Goal: Transaction & Acquisition: Purchase product/service

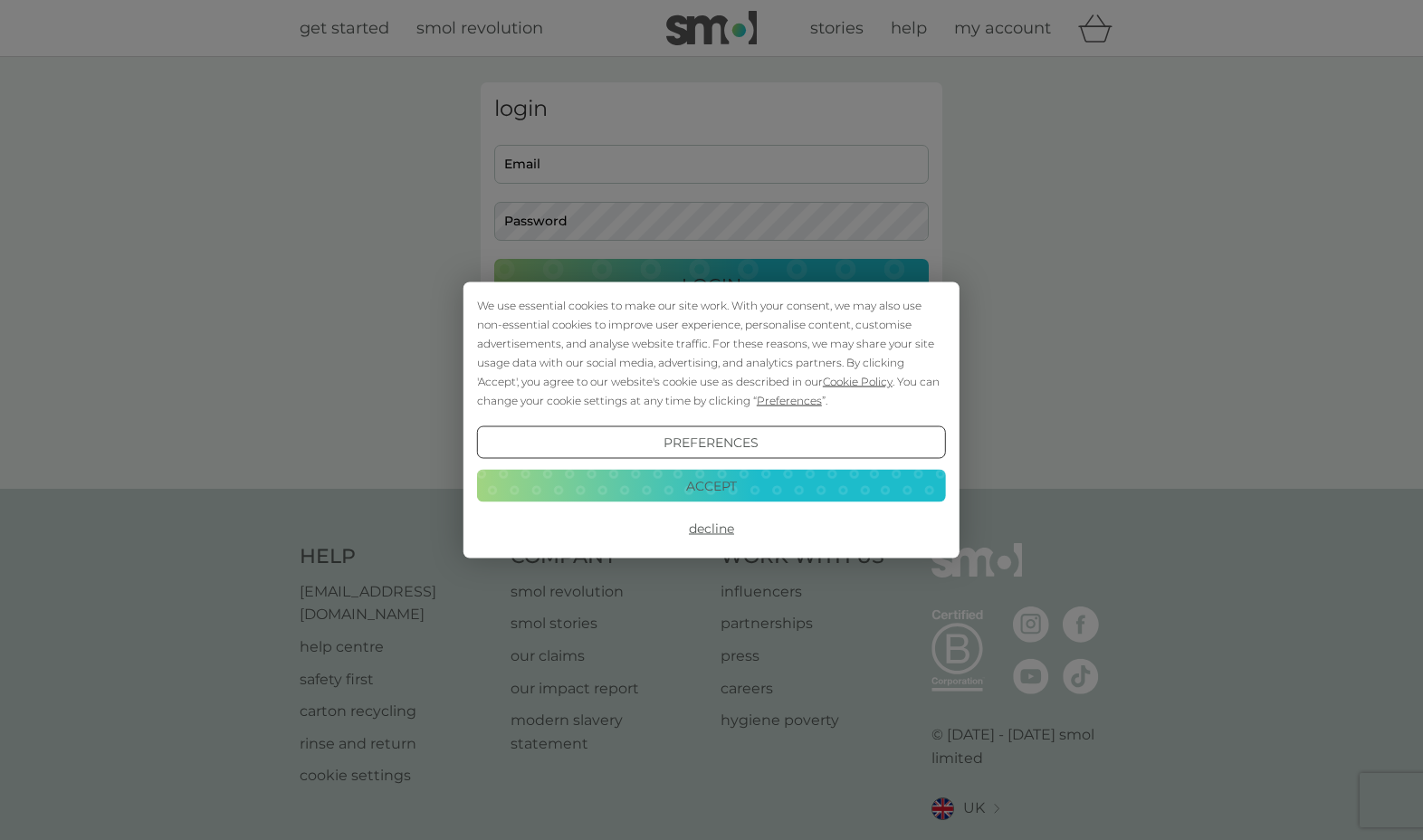
click at [726, 536] on button "Decline" at bounding box center [711, 527] width 469 height 32
click at [614, 162] on div "We use essential cookies to make our site work. With your consent, we may also …" at bounding box center [711, 420] width 1423 height 840
click at [716, 526] on button "Decline" at bounding box center [711, 527] width 469 height 32
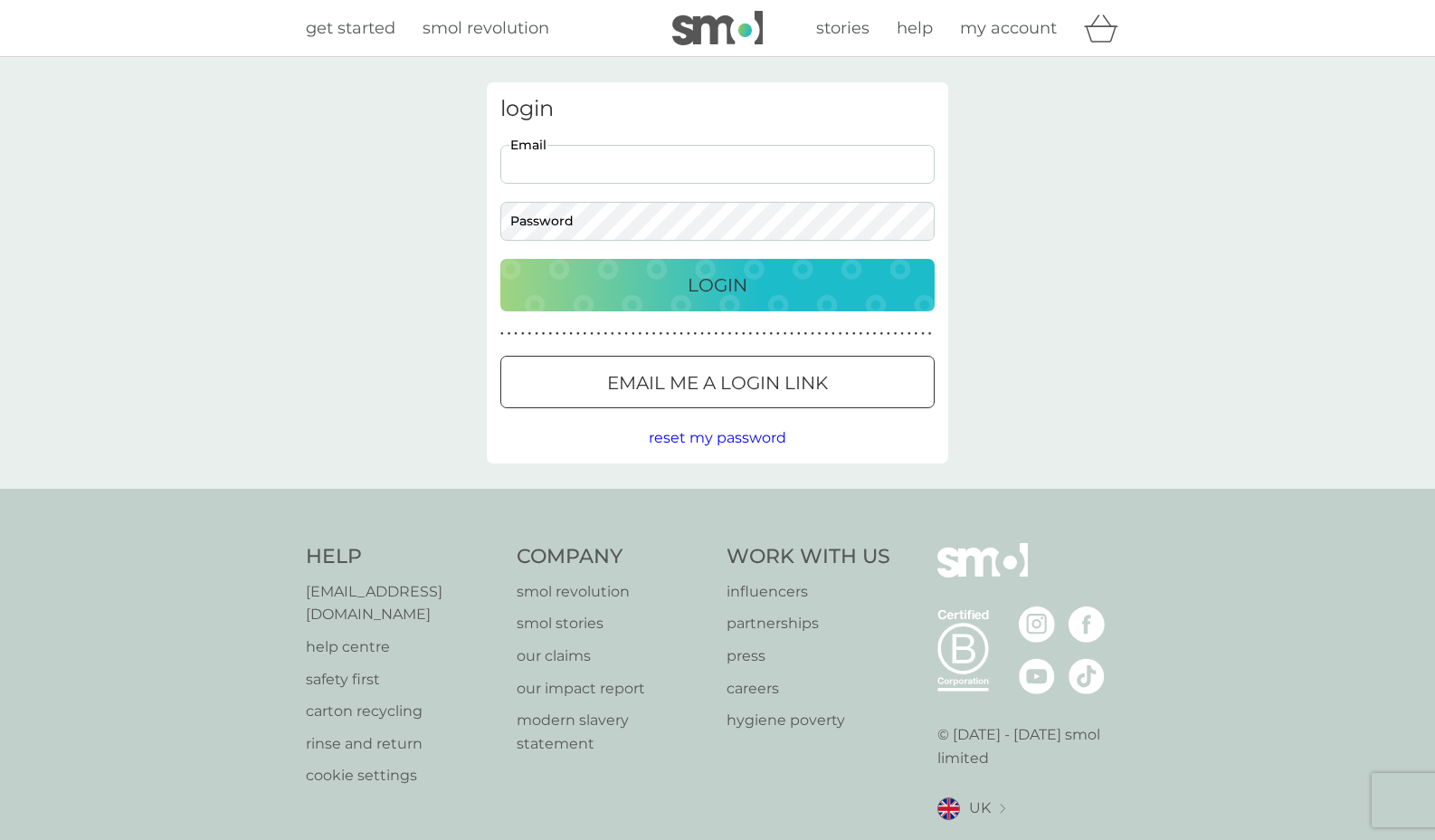
click at [613, 161] on input "Email" at bounding box center [717, 165] width 434 height 39
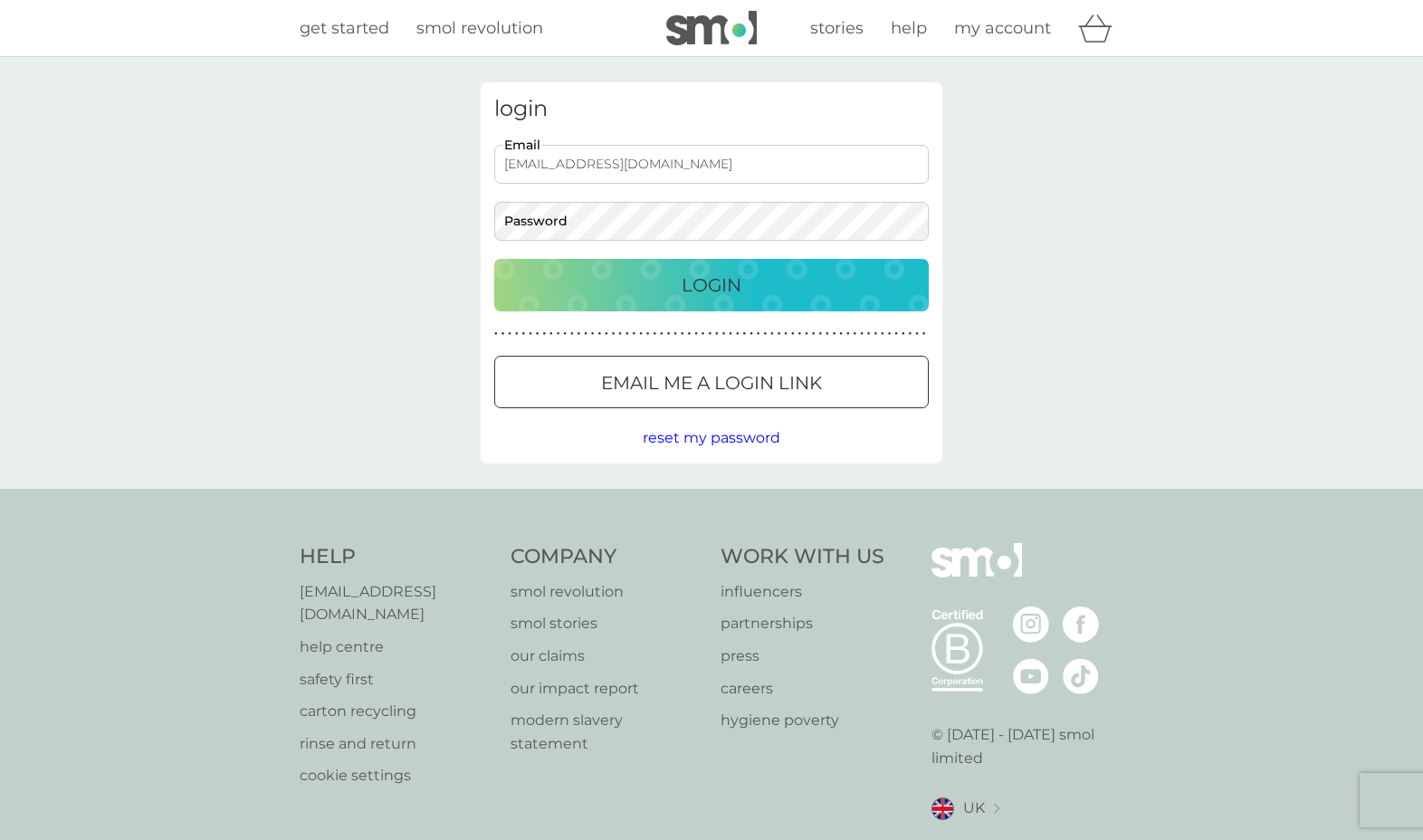
type input "[EMAIL_ADDRESS][DOMAIN_NAME]"
click at [712, 284] on button "Login" at bounding box center [711, 285] width 434 height 53
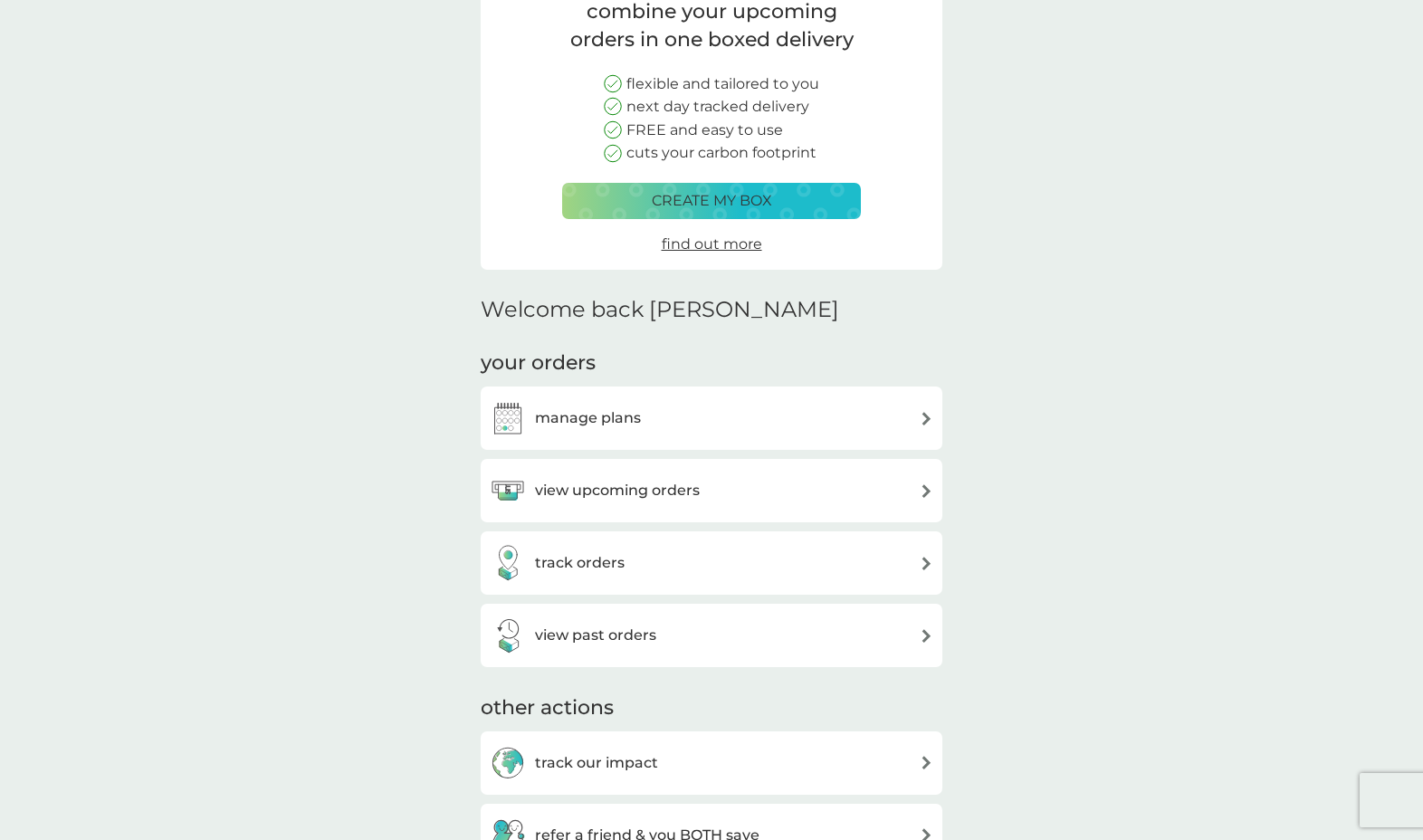
scroll to position [109, 0]
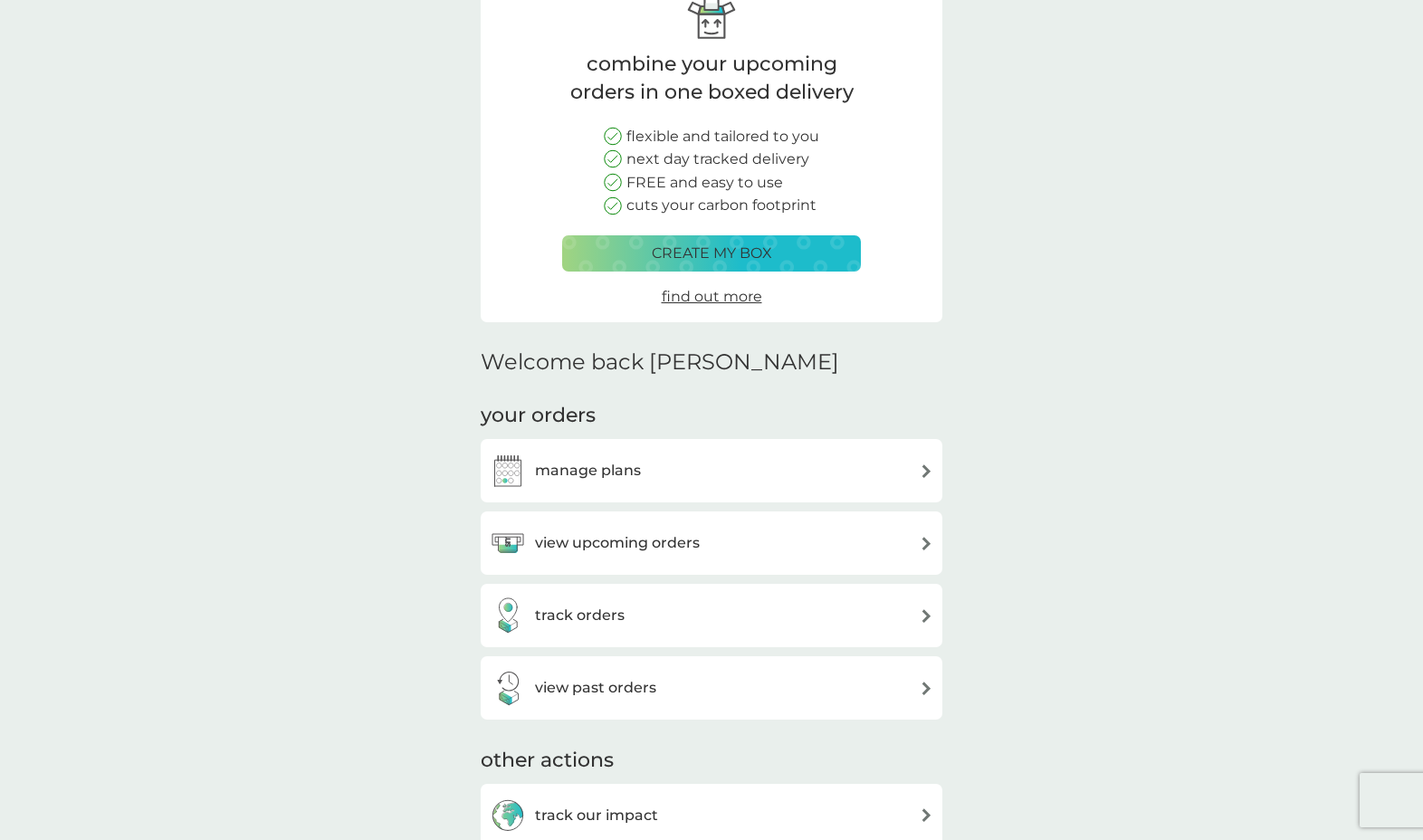
click at [610, 531] on h3 "view upcoming orders" at bounding box center [618, 543] width 165 height 24
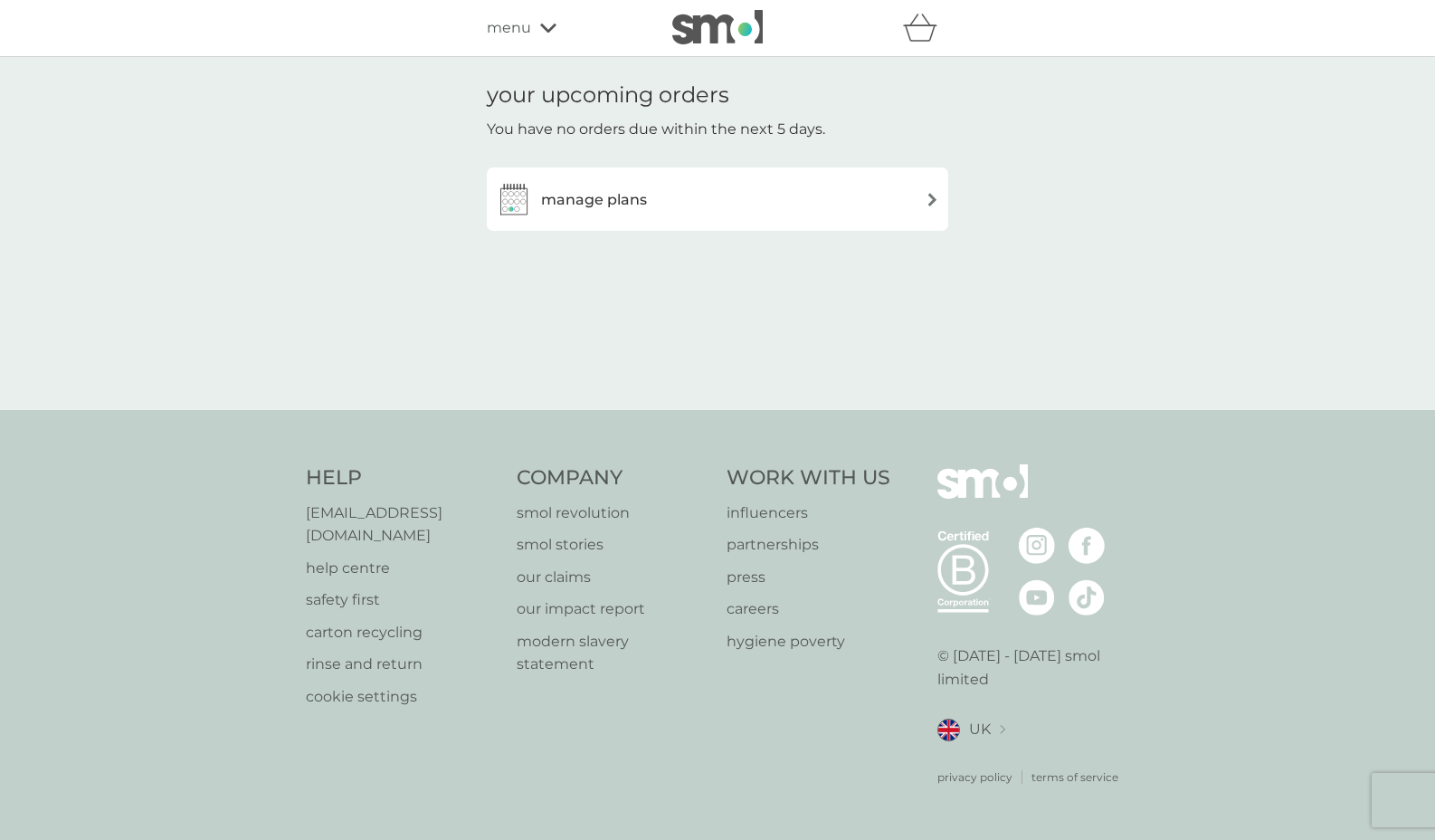
click at [653, 194] on div "manage plans" at bounding box center [718, 199] width 443 height 36
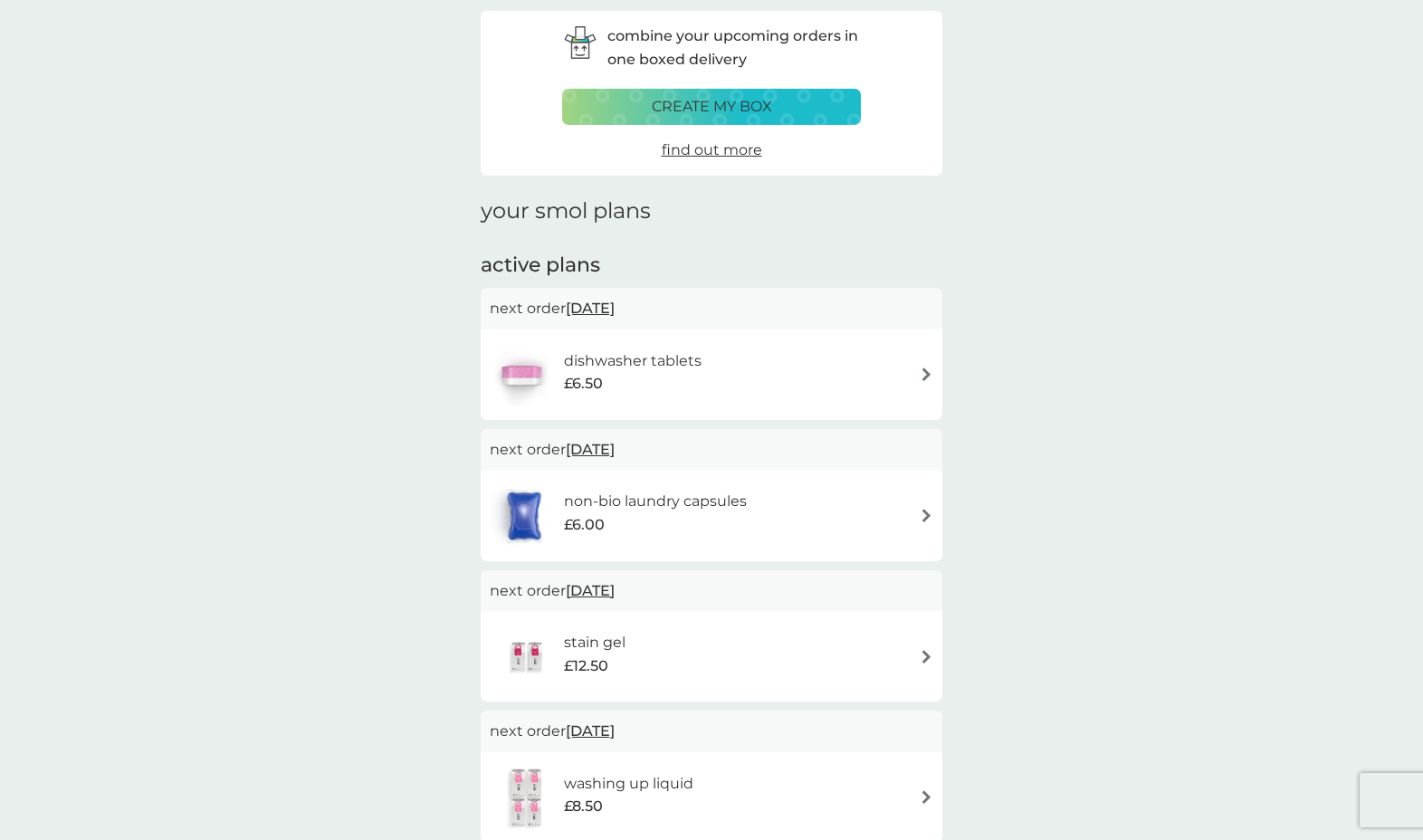
scroll to position [73, 0]
click at [654, 483] on div "non-bio laundry capsules £6.00" at bounding box center [627, 515] width 276 height 64
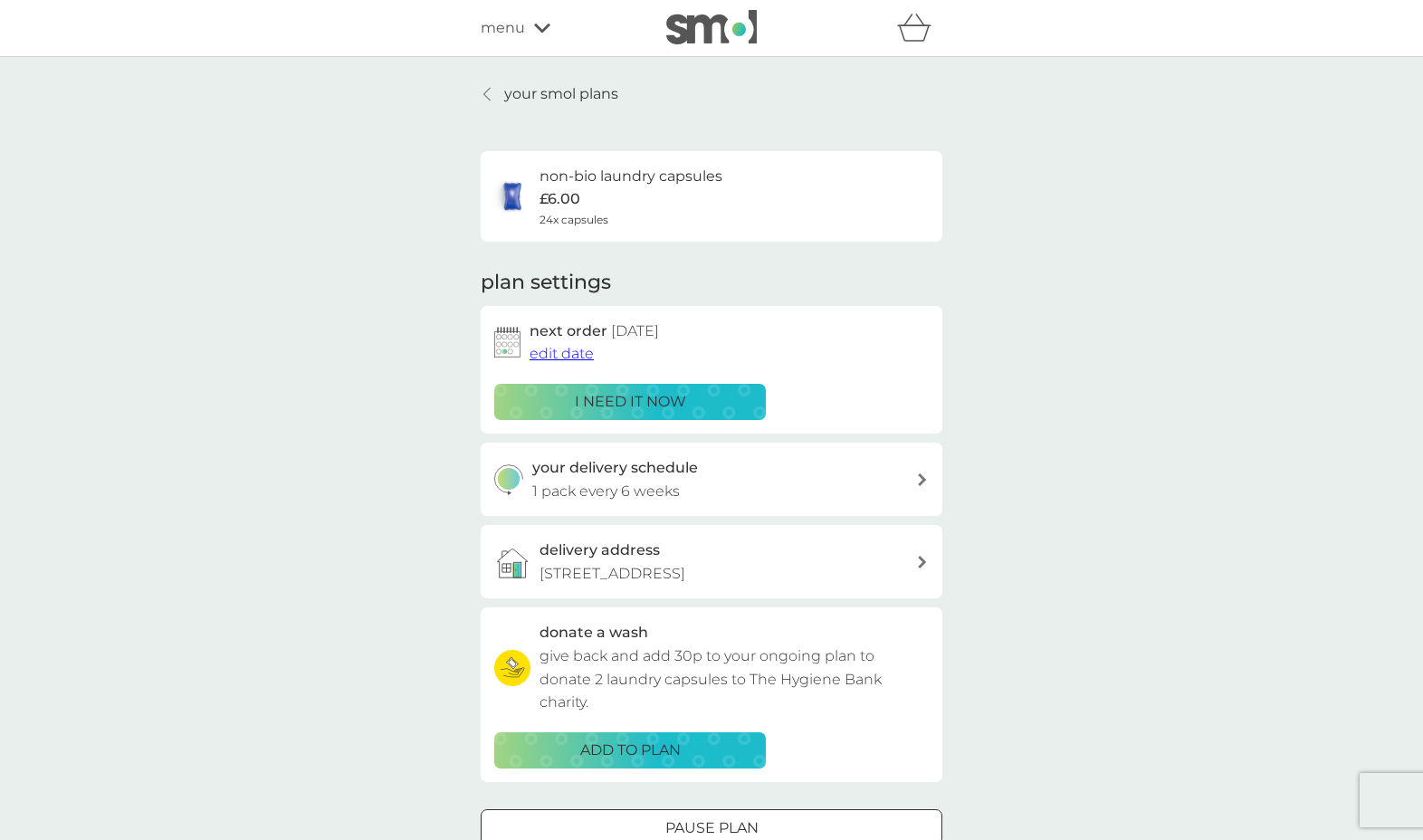
click at [638, 398] on p "i need it now" at bounding box center [631, 402] width 112 height 24
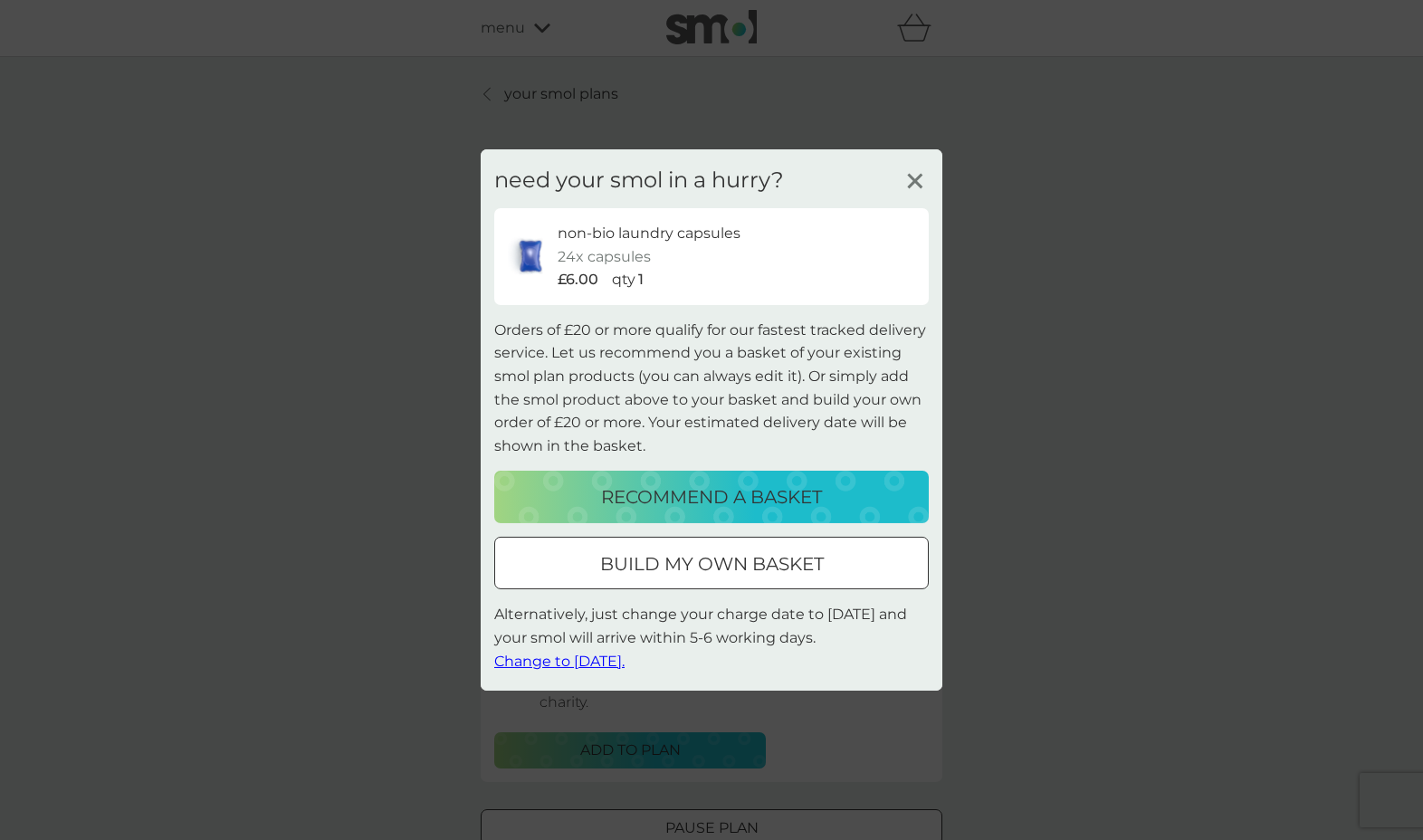
click at [706, 568] on div at bounding box center [711, 564] width 65 height 19
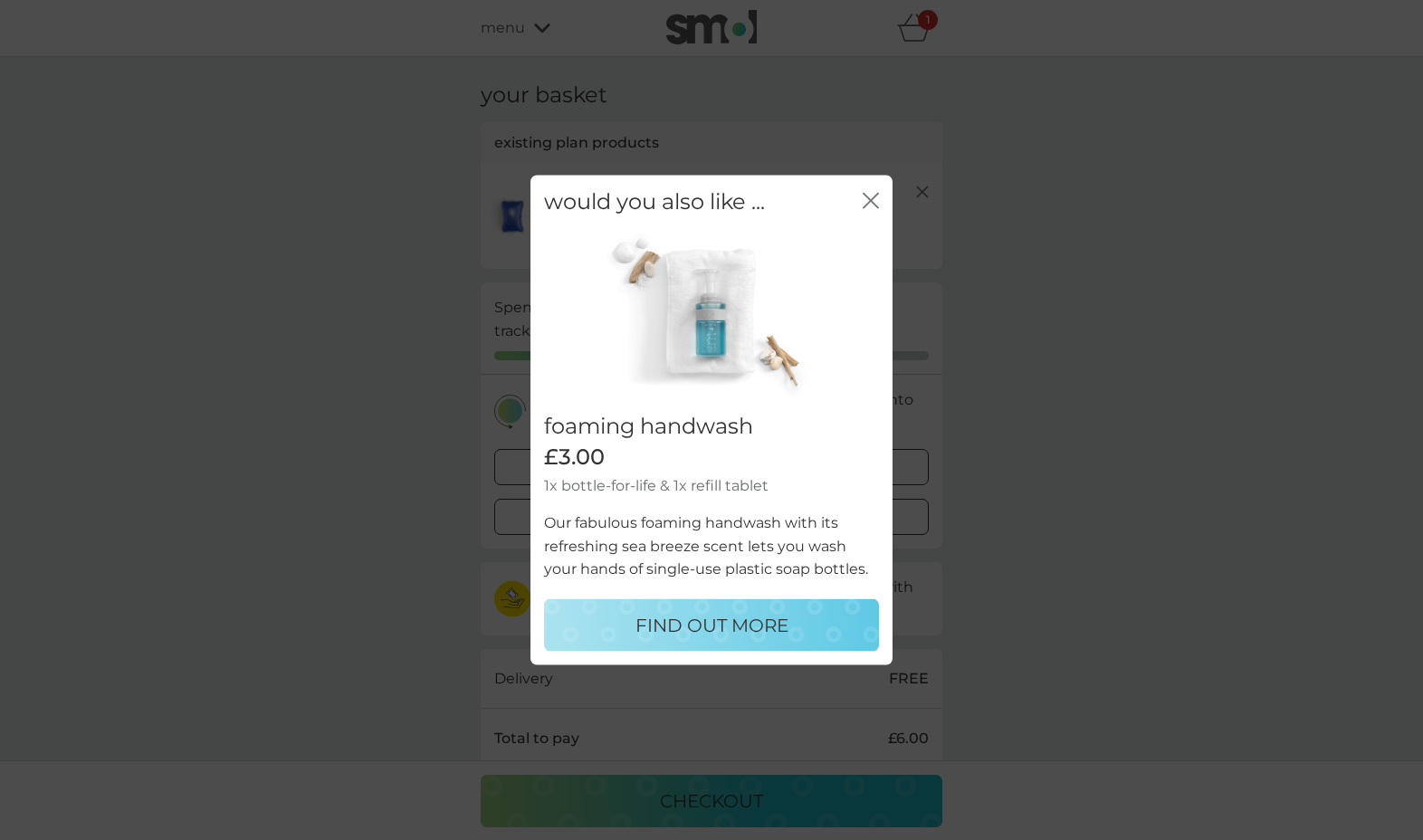
click at [874, 201] on icon "close" at bounding box center [874, 201] width 7 height 15
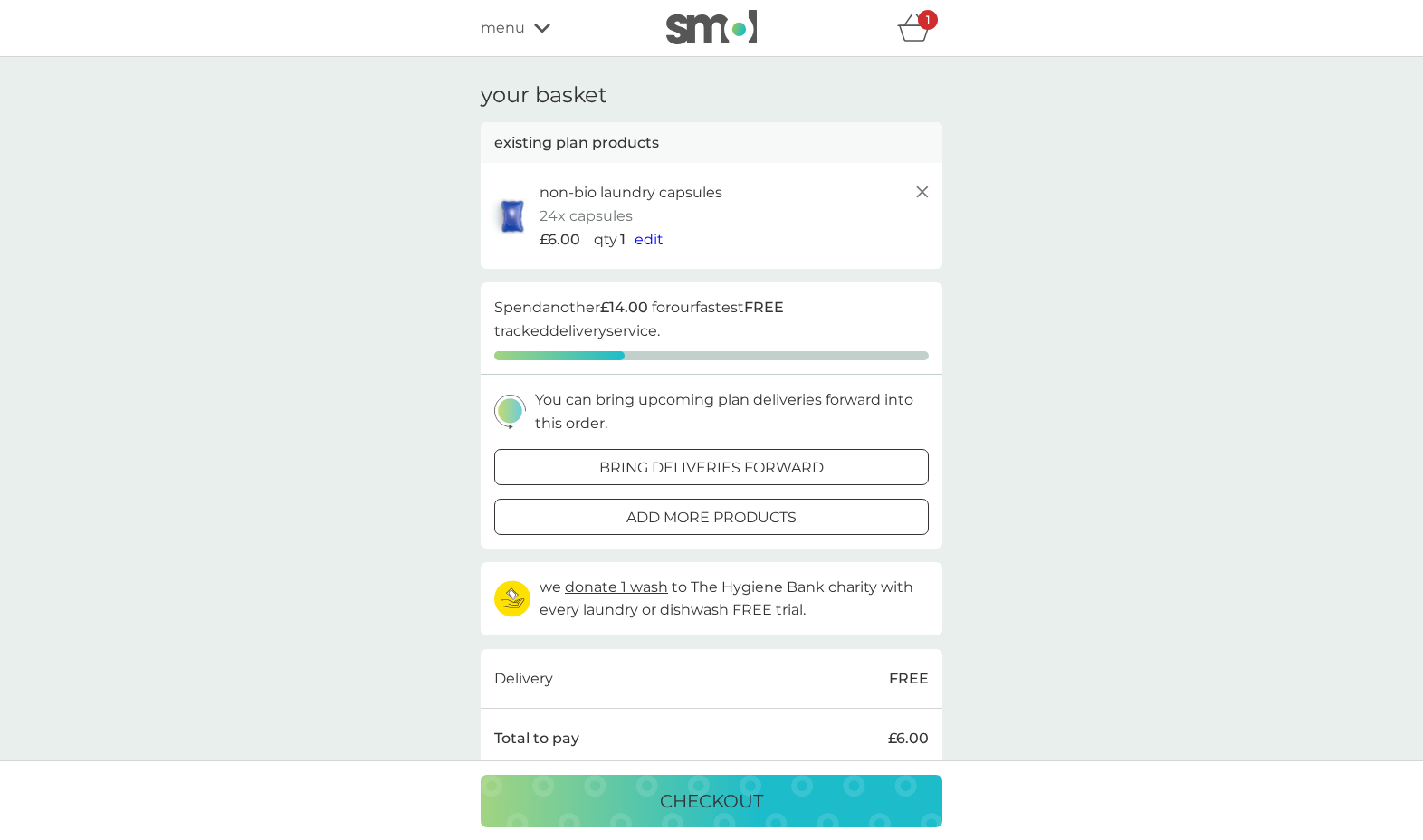
click at [708, 458] on div at bounding box center [711, 467] width 65 height 19
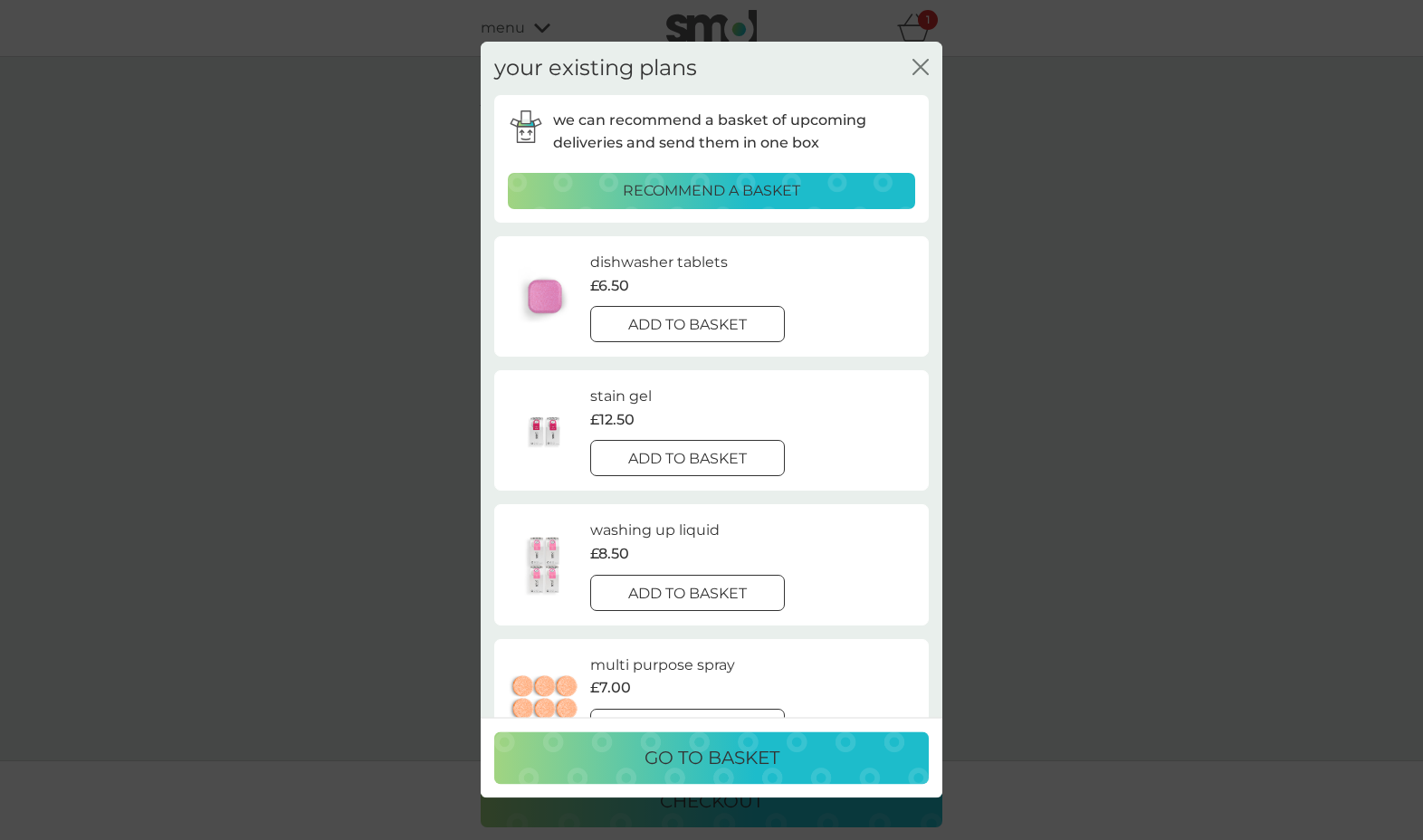
click at [927, 66] on icon "close" at bounding box center [920, 67] width 17 height 17
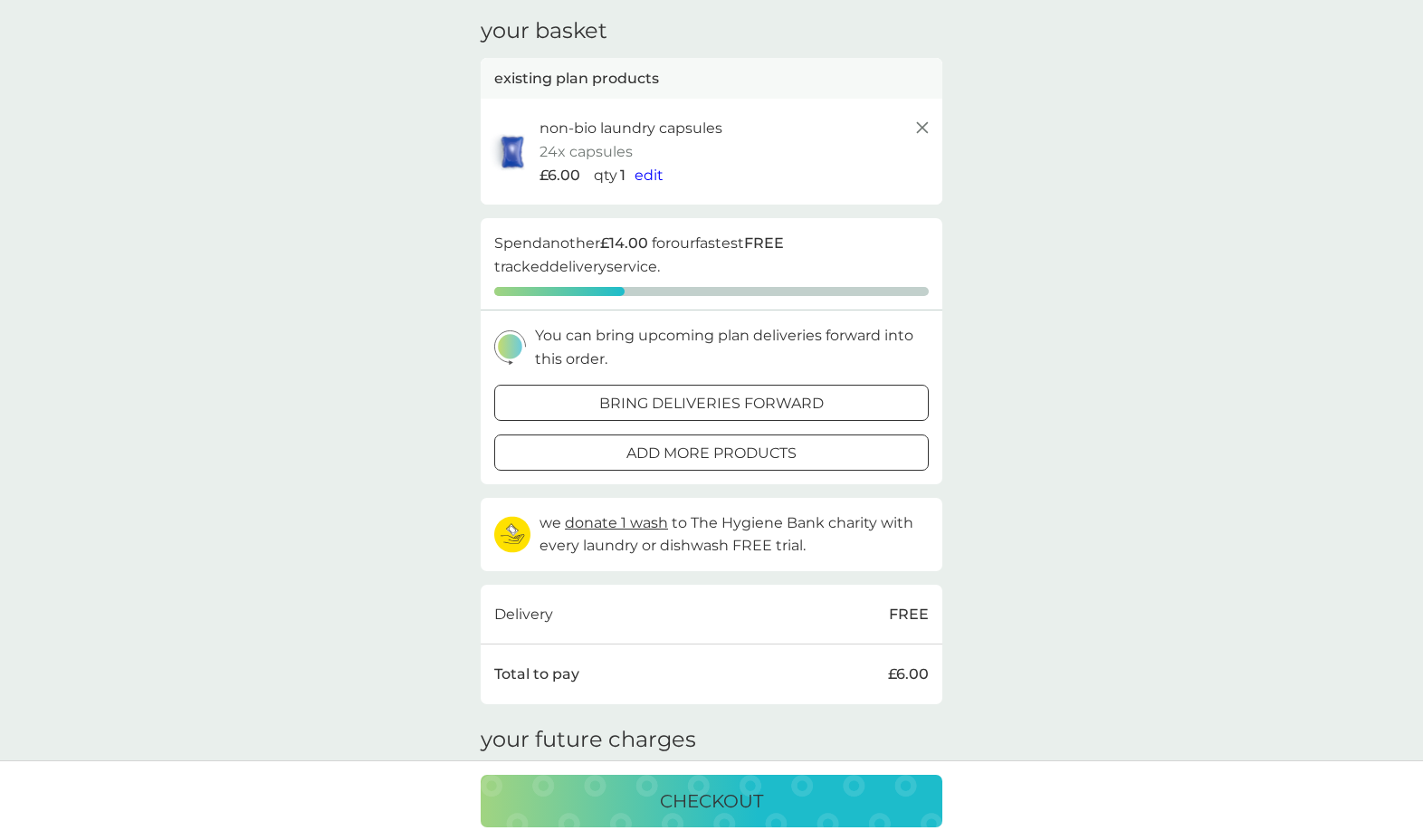
scroll to position [24, 0]
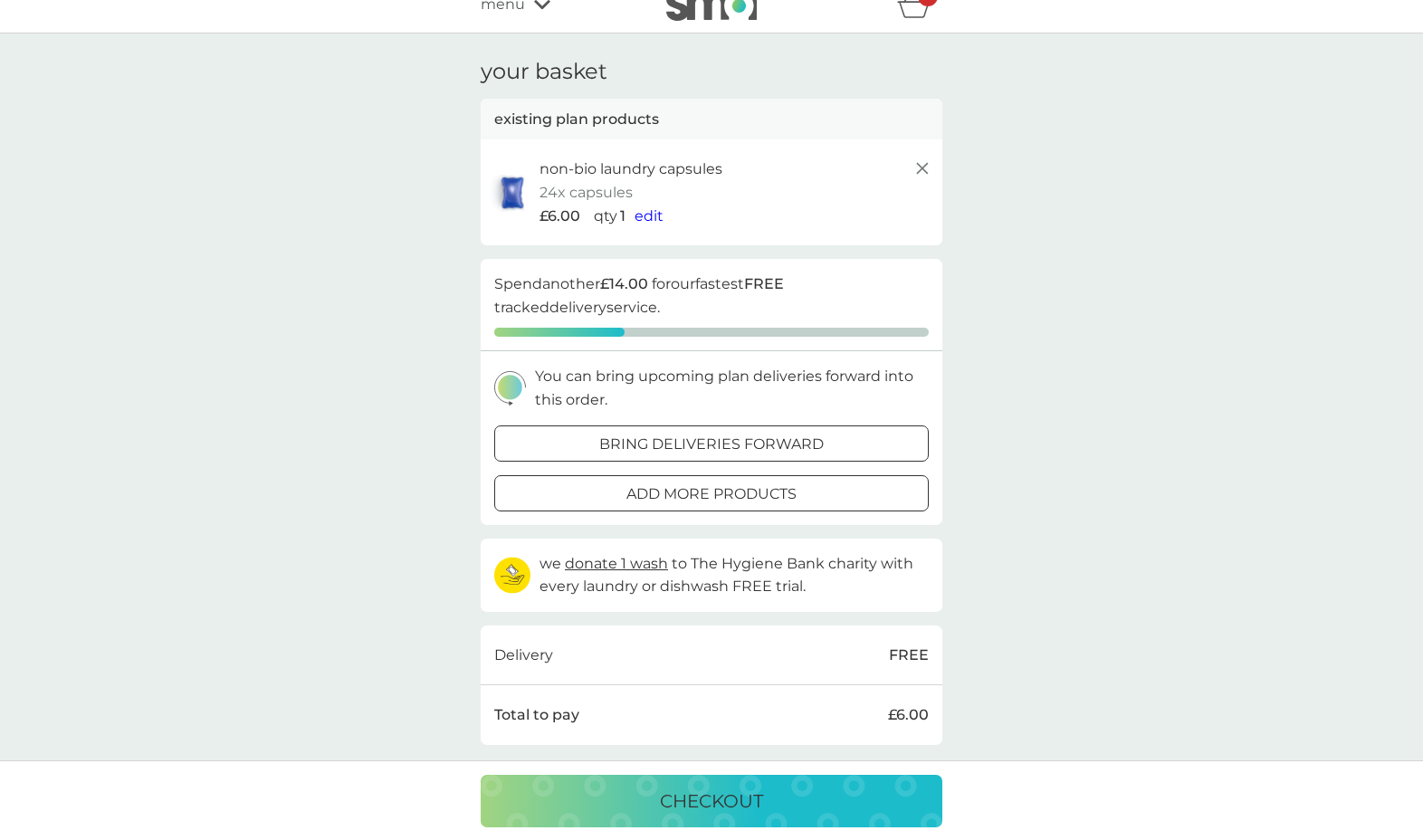
click at [710, 434] on div at bounding box center [711, 443] width 65 height 19
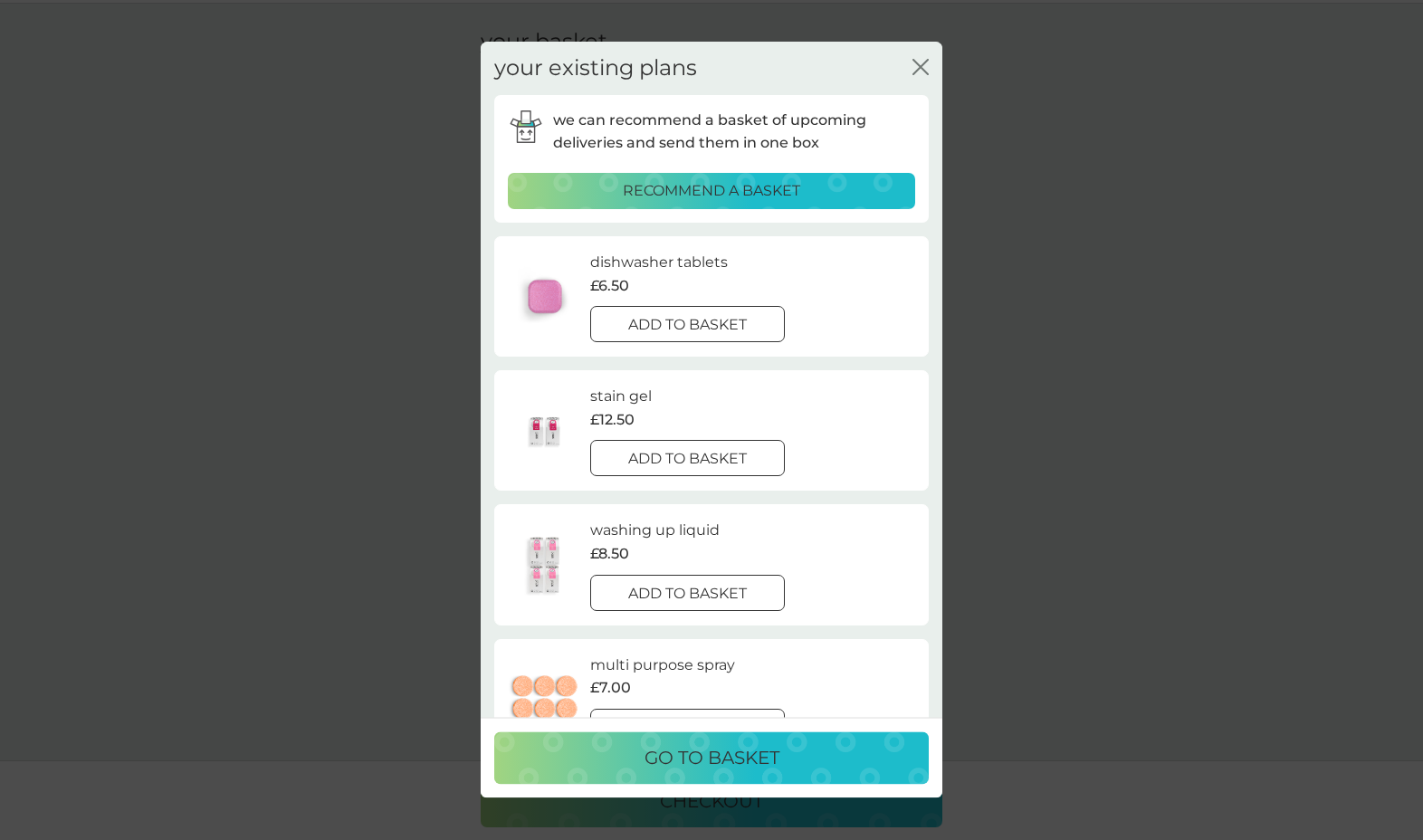
scroll to position [0, 0]
click at [930, 66] on div "your existing plans close we can recommend a basket of upcoming deliveries and …" at bounding box center [711, 378] width 462 height 675
click at [922, 67] on icon "close" at bounding box center [924, 67] width 7 height 15
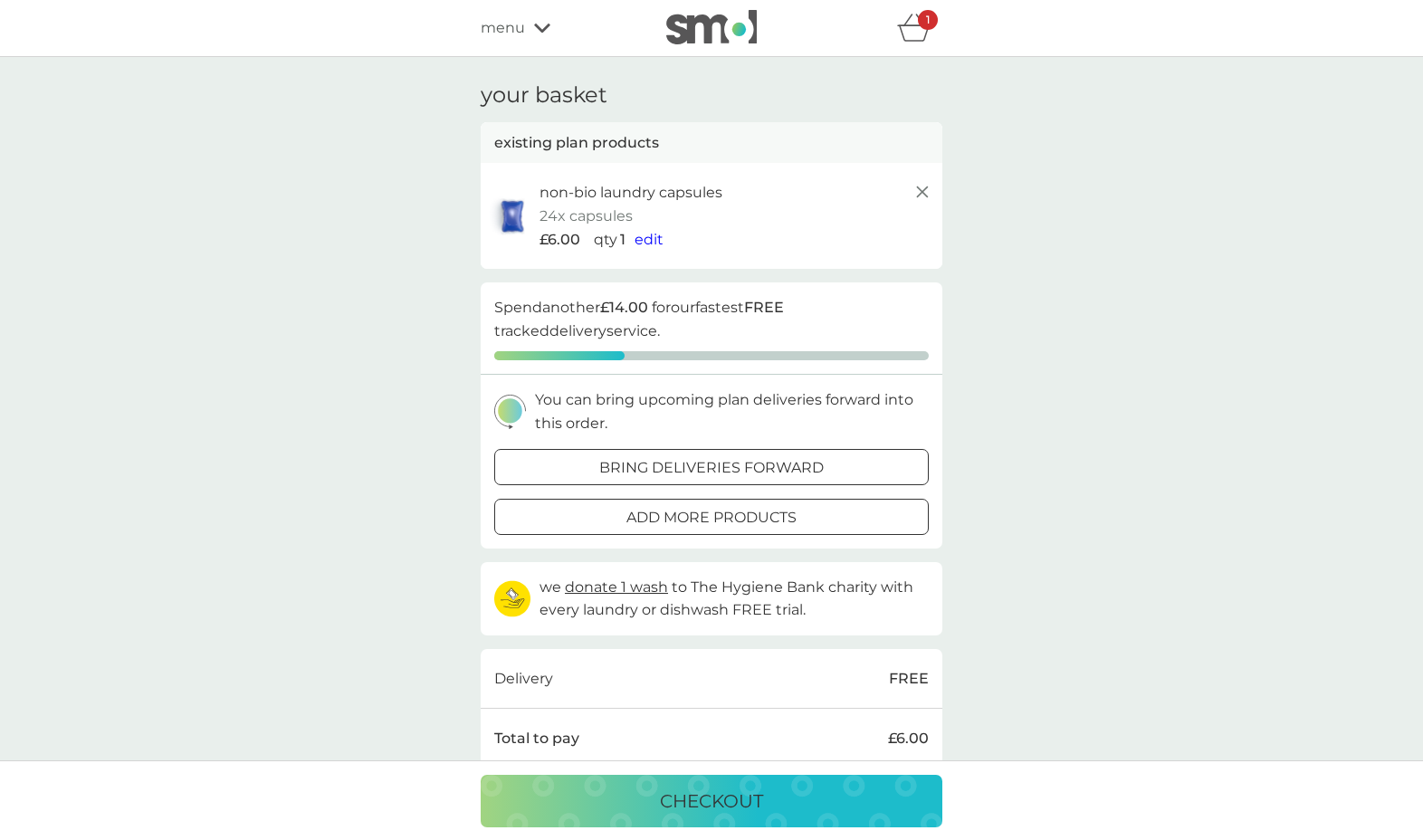
click at [672, 779] on button "checkout" at bounding box center [711, 801] width 462 height 53
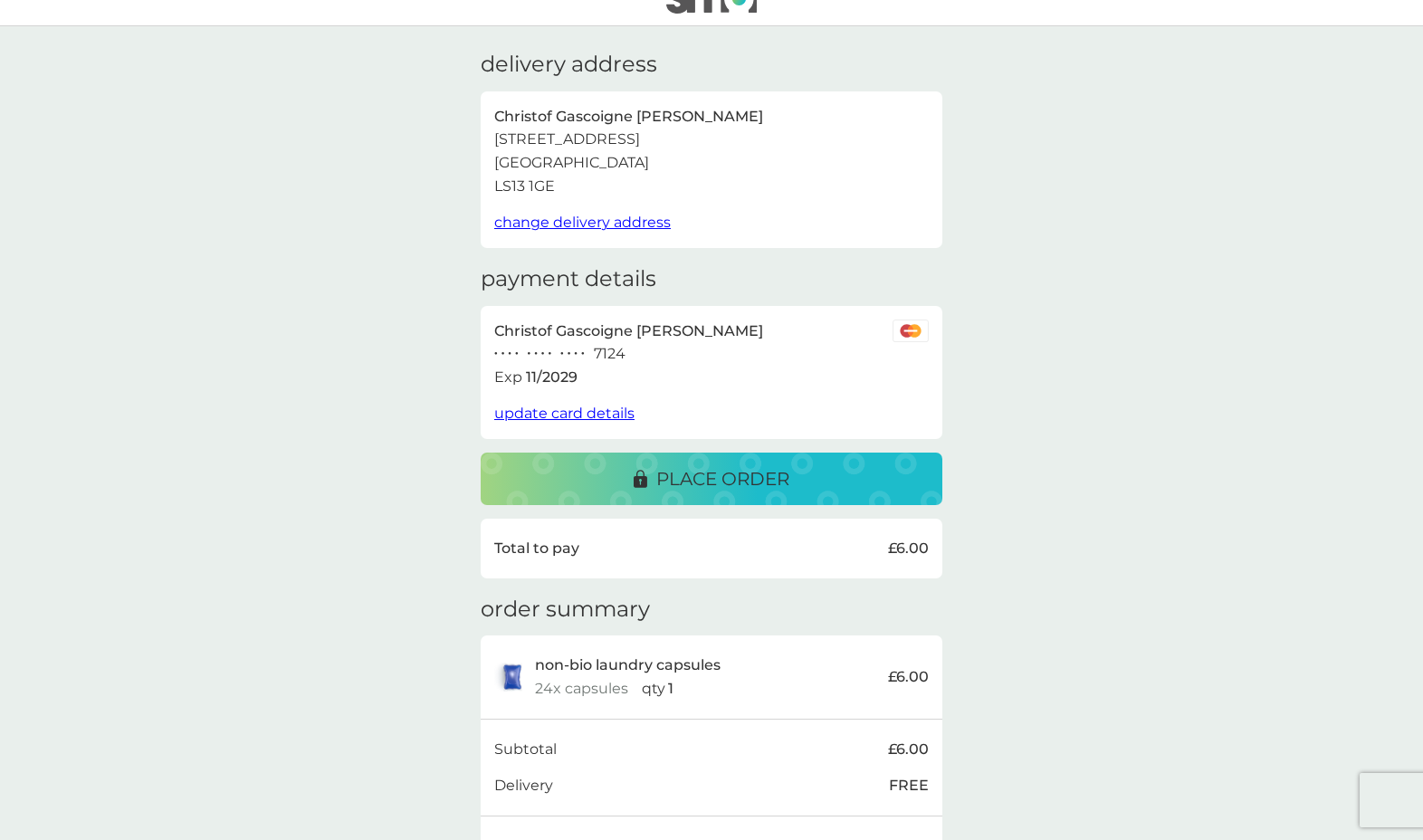
scroll to position [29, 0]
click at [700, 477] on p "place order" at bounding box center [723, 479] width 133 height 29
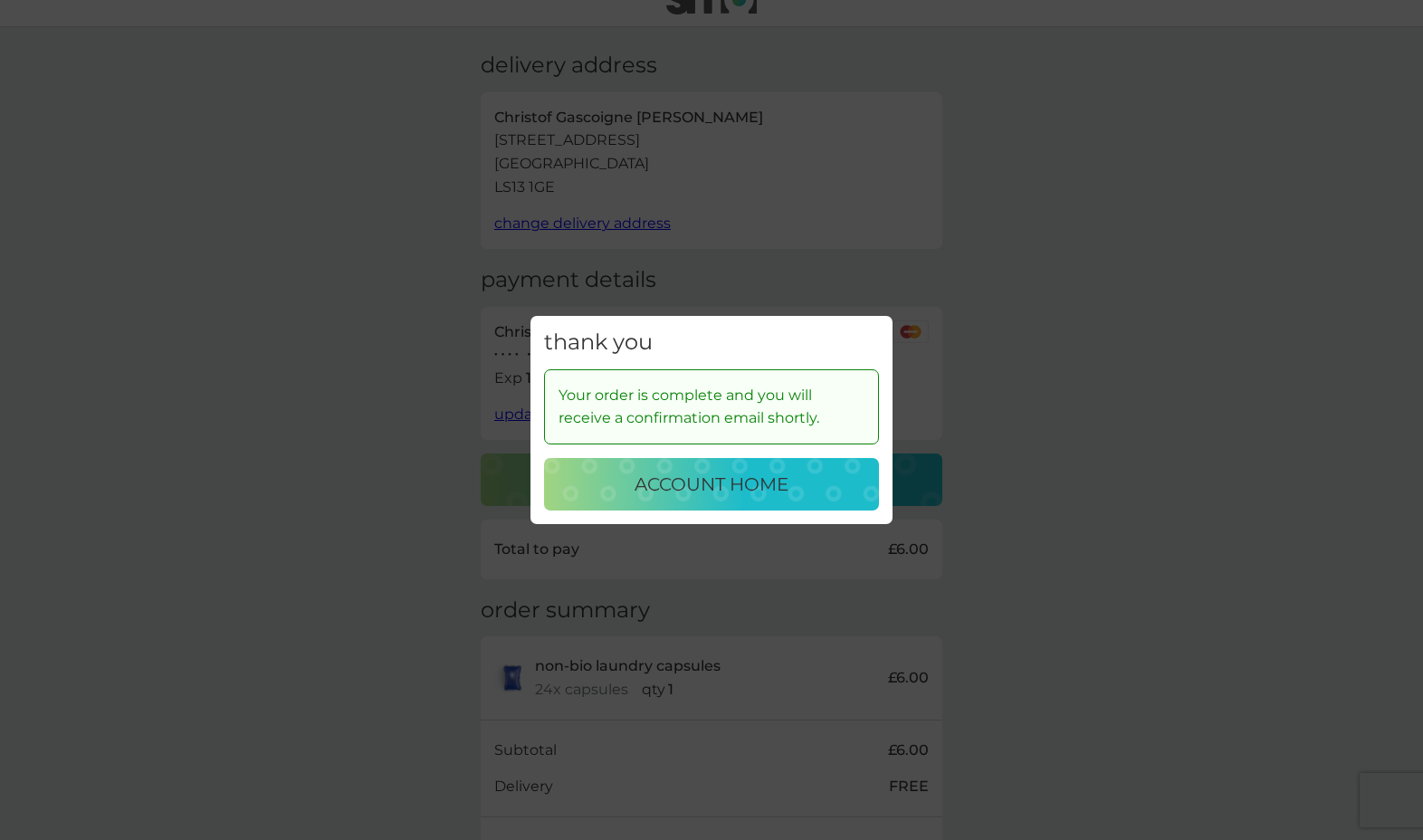
click at [713, 479] on p "account home" at bounding box center [711, 484] width 154 height 29
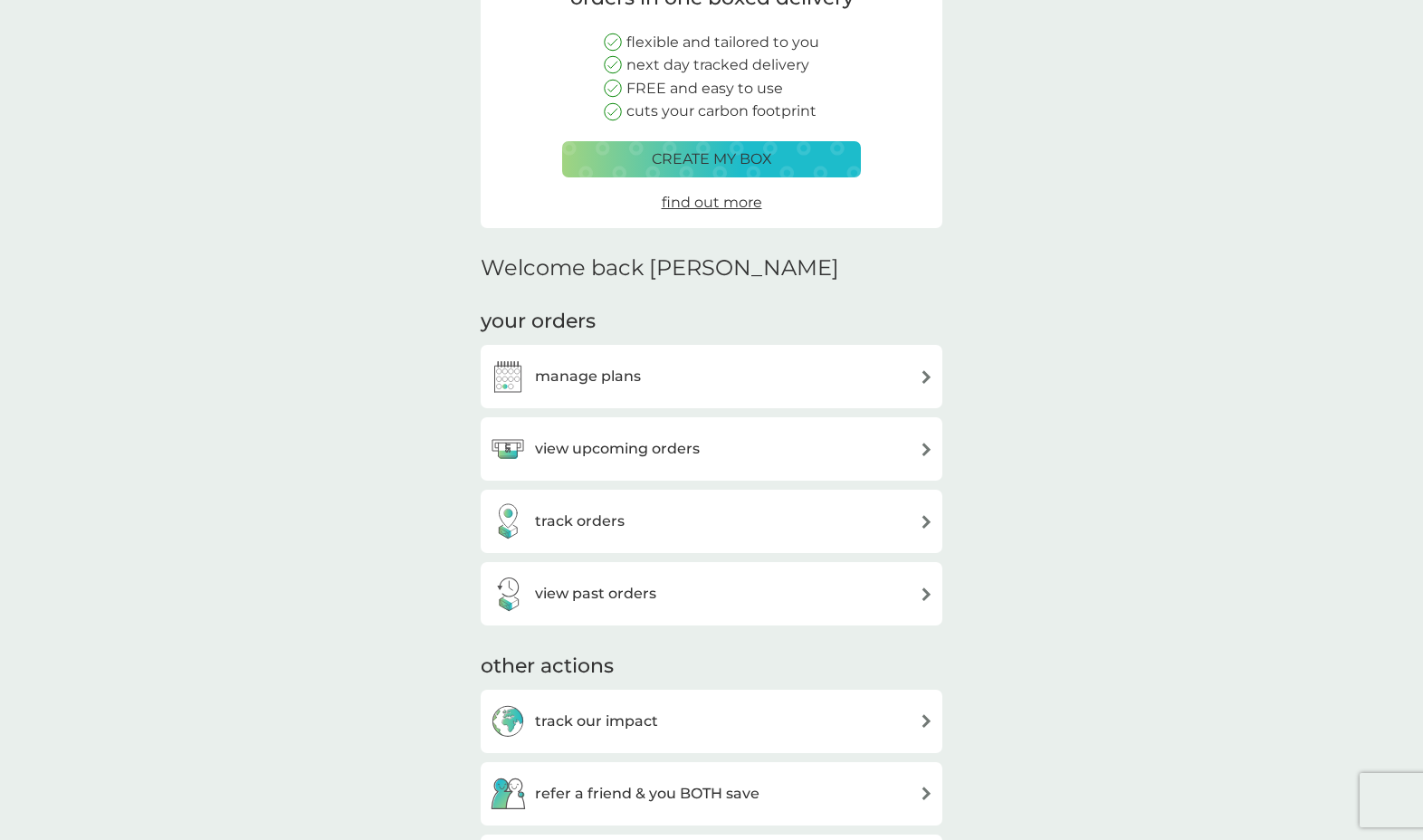
scroll to position [217, 0]
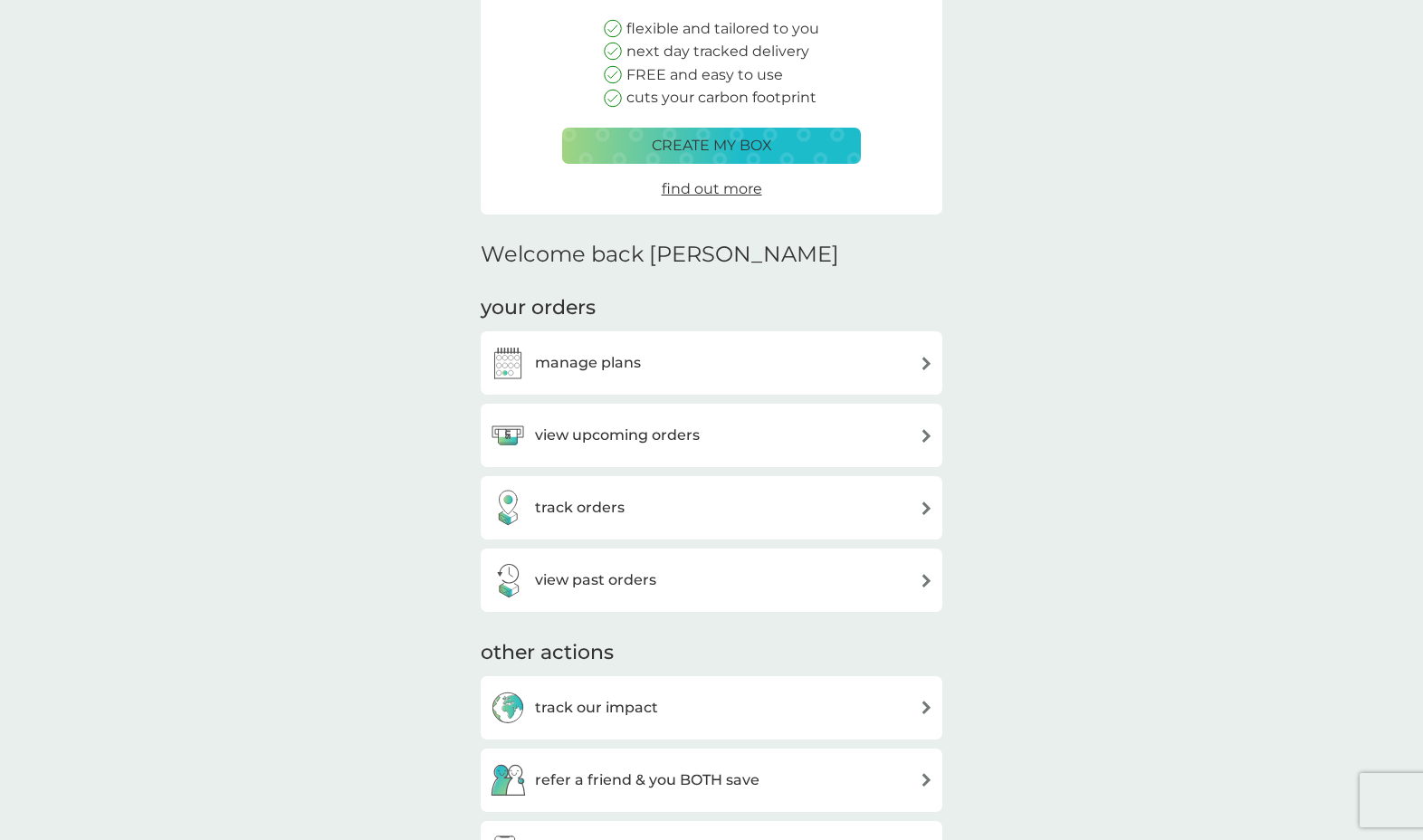
click at [666, 509] on div "track orders" at bounding box center [711, 507] width 443 height 36
